Goal: Check status: Check status

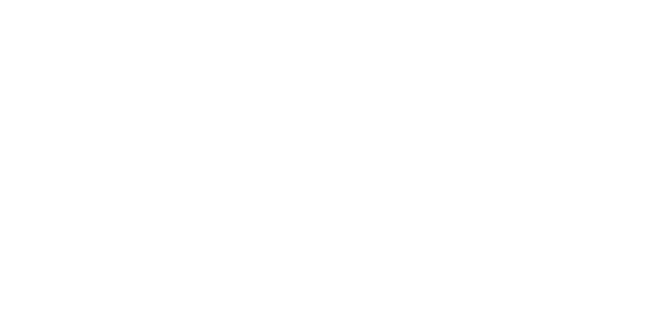
select select
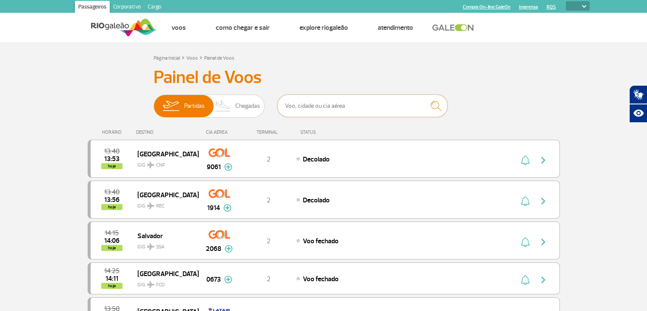
click at [344, 101] on input "text" at bounding box center [363, 105] width 170 height 23
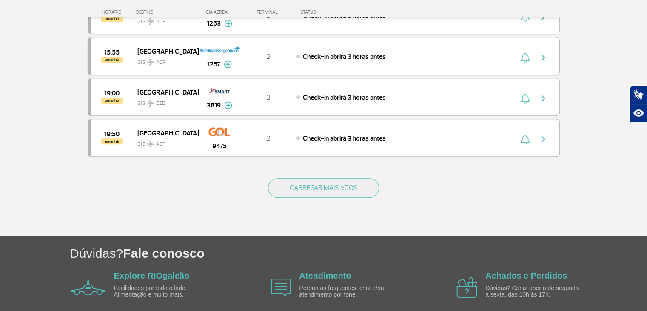
scroll to position [766, 0]
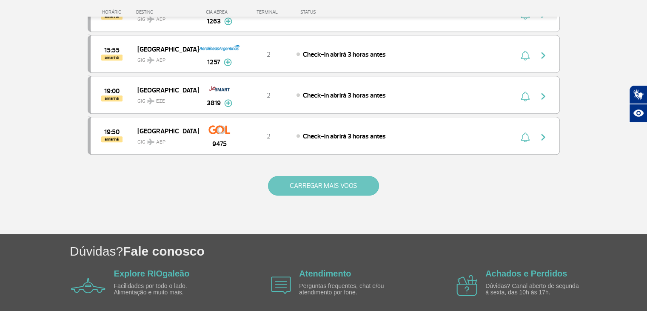
click at [349, 177] on button "CARREGAR MAIS VOOS" at bounding box center [323, 186] width 111 height 20
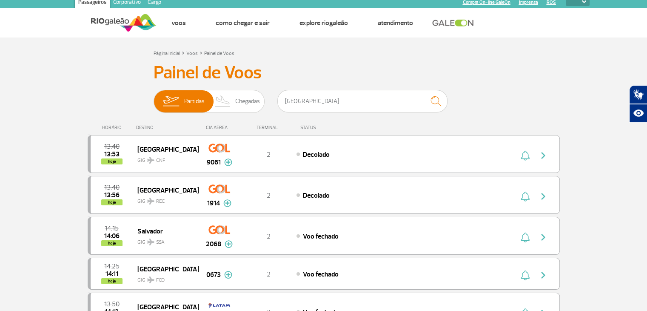
scroll to position [0, 0]
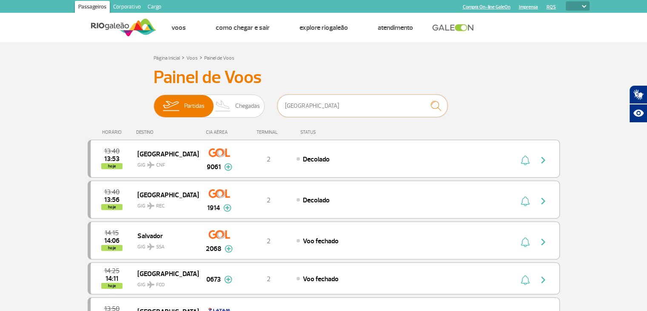
click at [312, 113] on input "[GEOGRAPHIC_DATA]" at bounding box center [363, 105] width 170 height 23
type input "buenos airearubs"
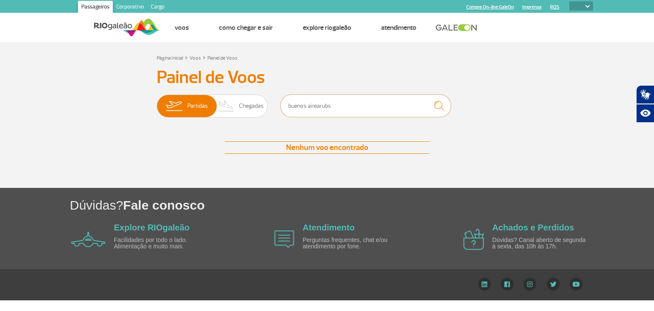
drag, startPoint x: 349, startPoint y: 106, endPoint x: 267, endPoint y: 101, distance: 82.3
click at [267, 101] on div "Partidas Chegadas buenos airearubs" at bounding box center [327, 107] width 340 height 26
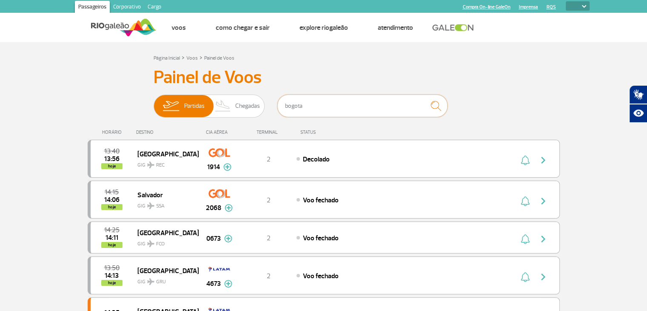
type input "bogota"
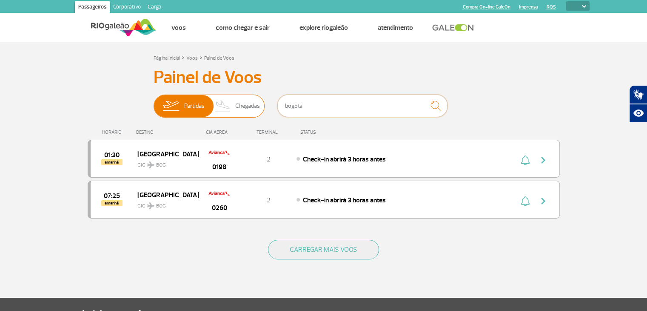
drag, startPoint x: 303, startPoint y: 106, endPoint x: 258, endPoint y: 106, distance: 44.7
click at [258, 106] on div "Partidas Chegadas bogota" at bounding box center [324, 107] width 340 height 26
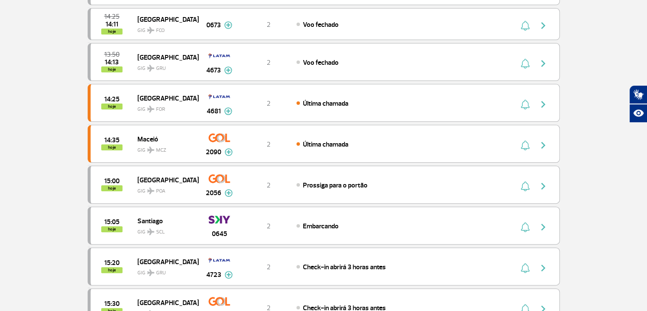
scroll to position [85, 0]
